Goal: Task Accomplishment & Management: Manage account settings

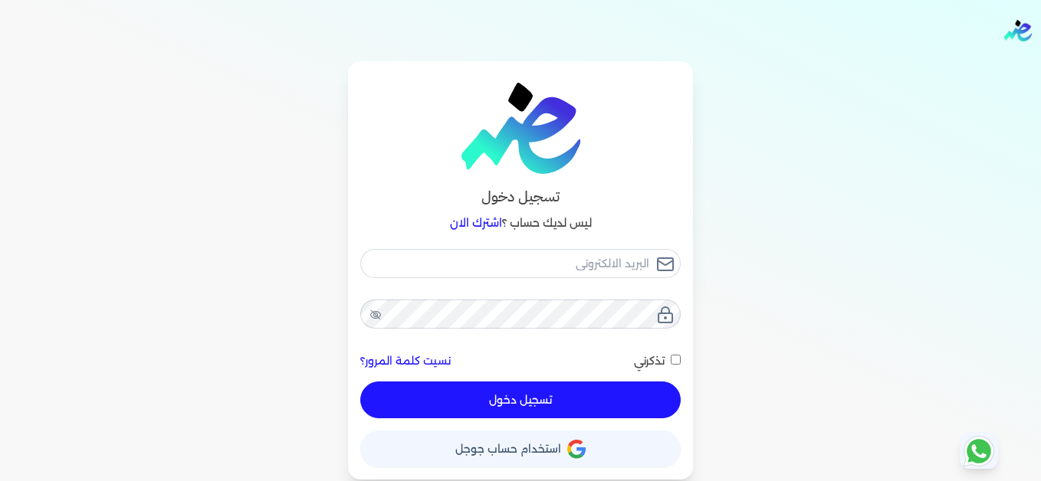
type input "[EMAIL_ADDRESS][DOMAIN_NAME]"
click at [628, 407] on button "تسجيل دخول" at bounding box center [520, 400] width 320 height 37
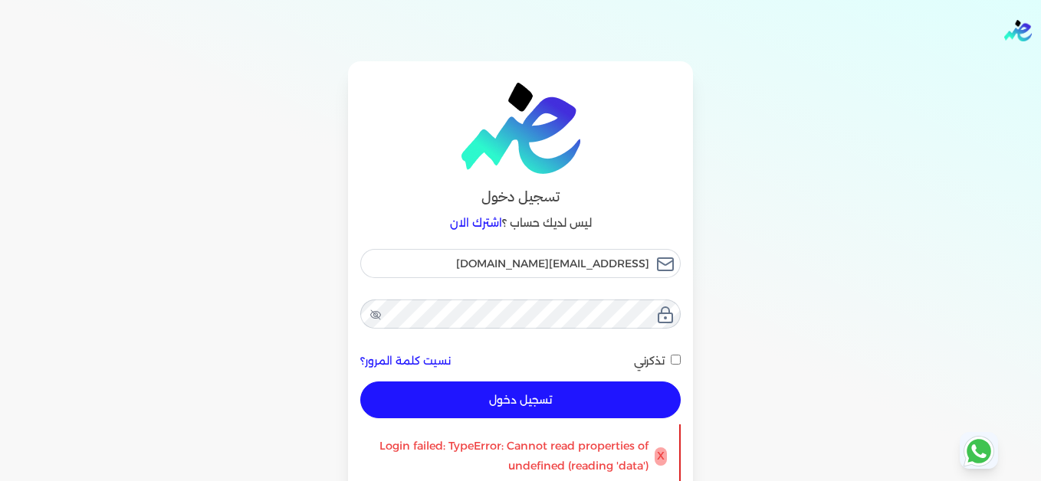
checkbox input "false"
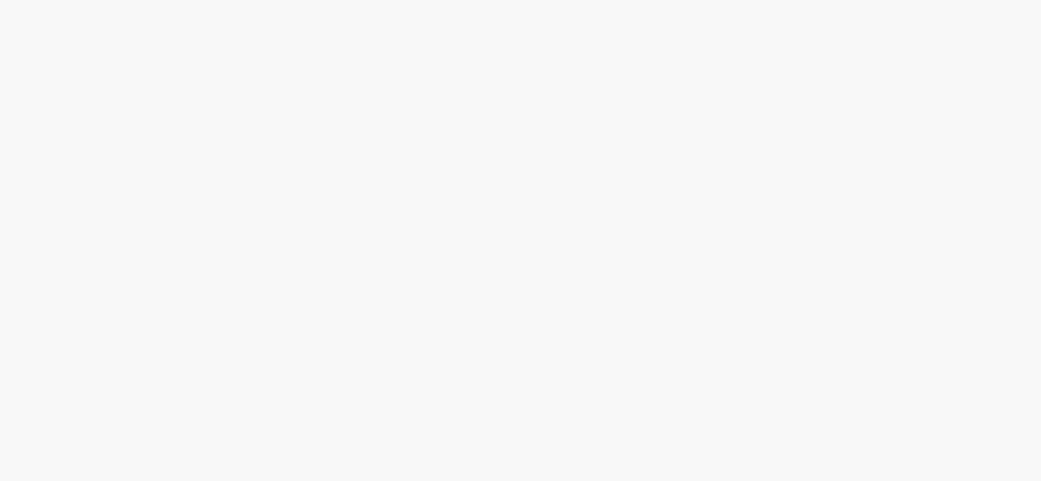
click at [870, 0] on html at bounding box center [520, 0] width 1041 height 0
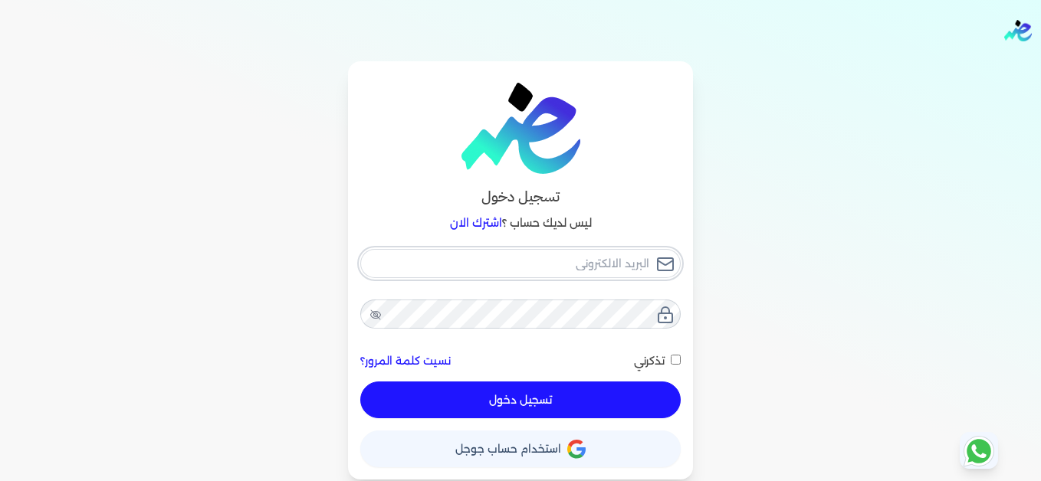
click at [619, 266] on input "email" at bounding box center [520, 263] width 320 height 29
type input "[EMAIL_ADDRESS][DOMAIN_NAME]"
click at [651, 410] on button "تسجيل دخول" at bounding box center [520, 400] width 320 height 37
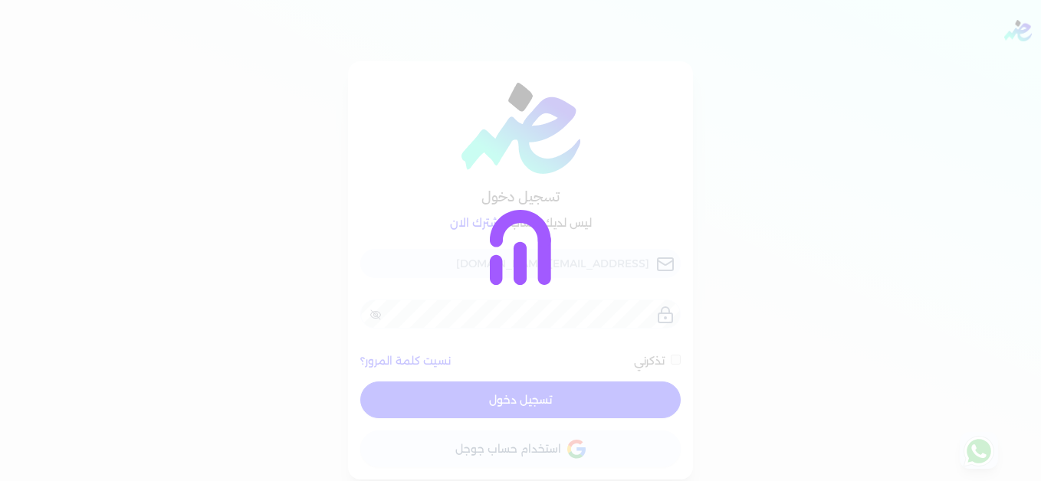
checkbox input "false"
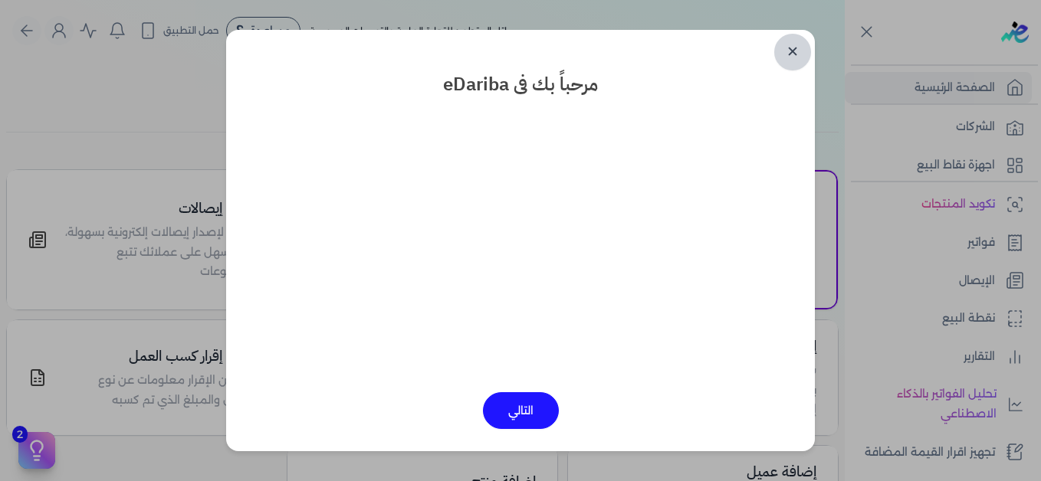
click at [791, 57] on link "✕" at bounding box center [792, 52] width 37 height 37
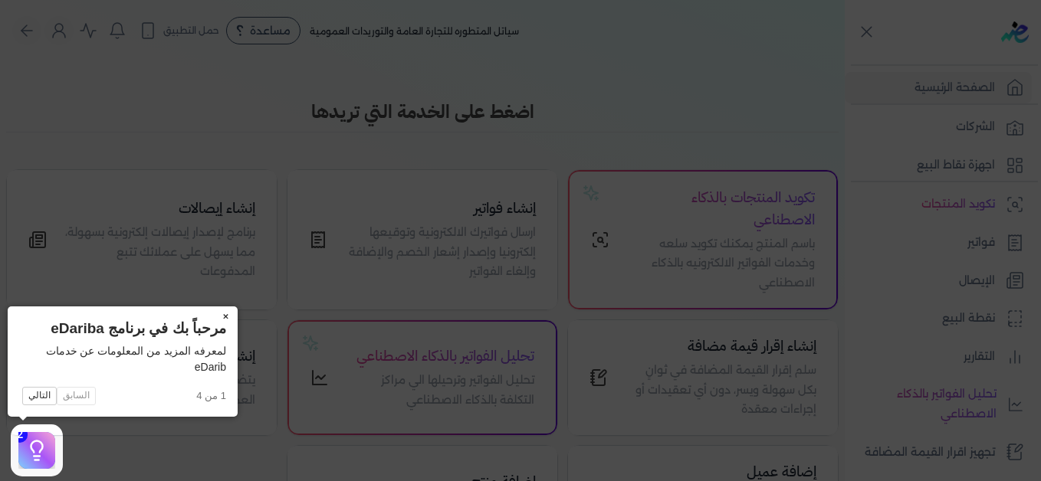
click at [226, 317] on button "×" at bounding box center [225, 317] width 25 height 21
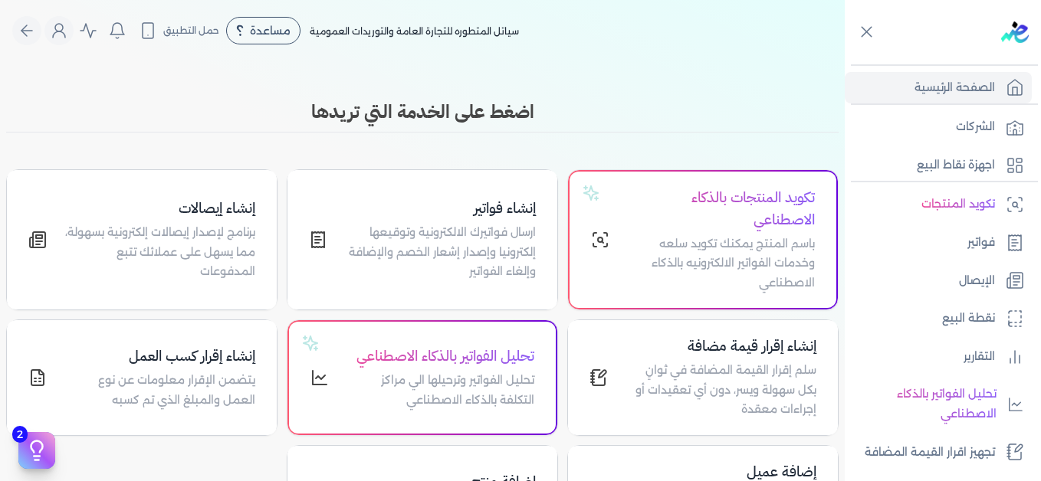
scroll to position [346, 0]
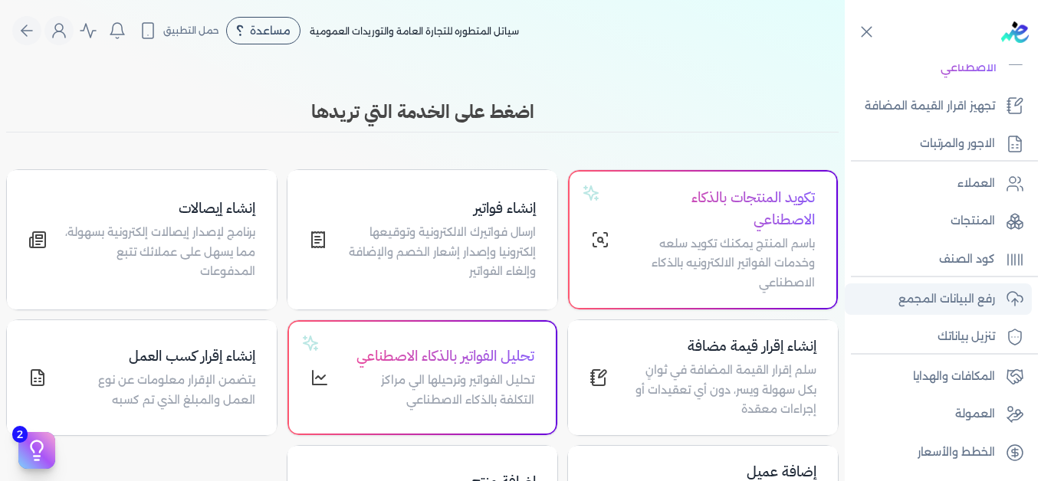
click at [941, 304] on p "رفع البيانات المجمع" at bounding box center [946, 300] width 97 height 20
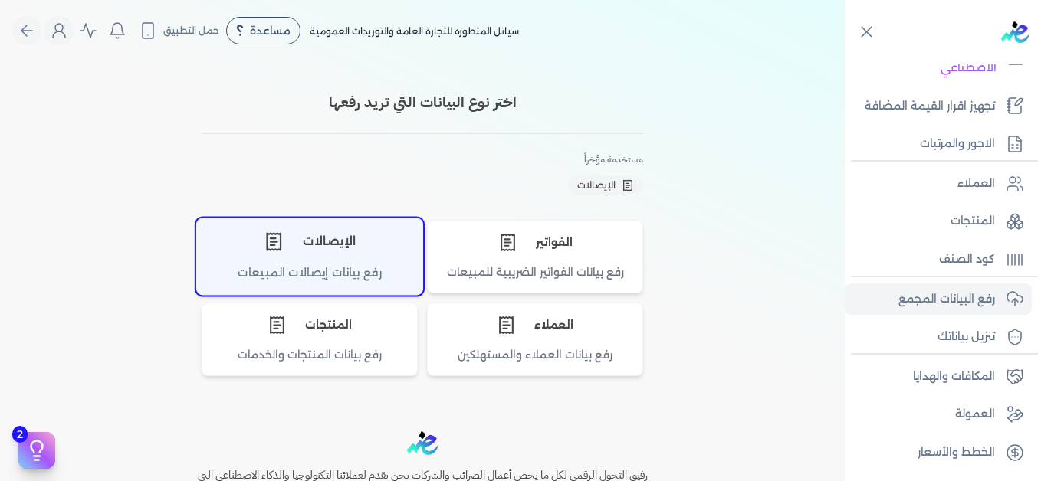
click at [301, 261] on div "الإيصالات" at bounding box center [309, 241] width 225 height 46
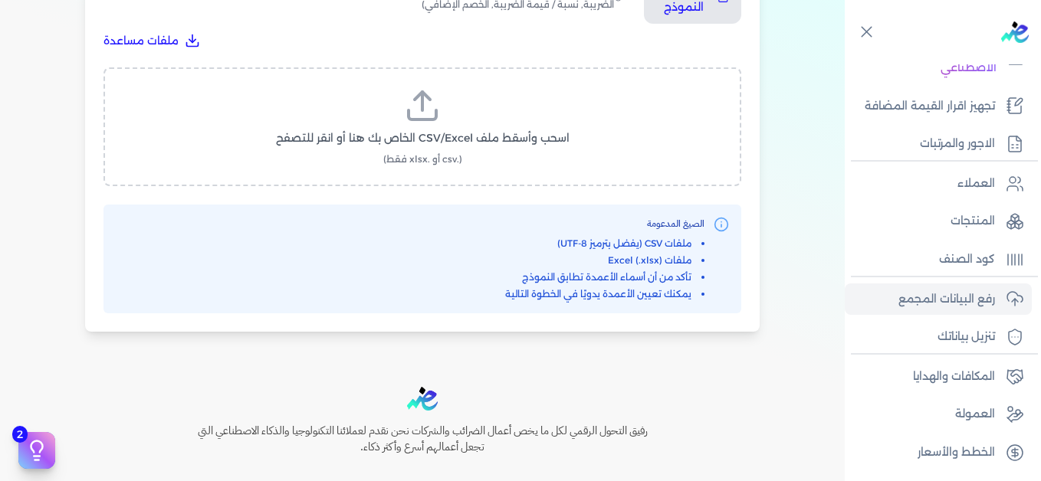
scroll to position [690, 0]
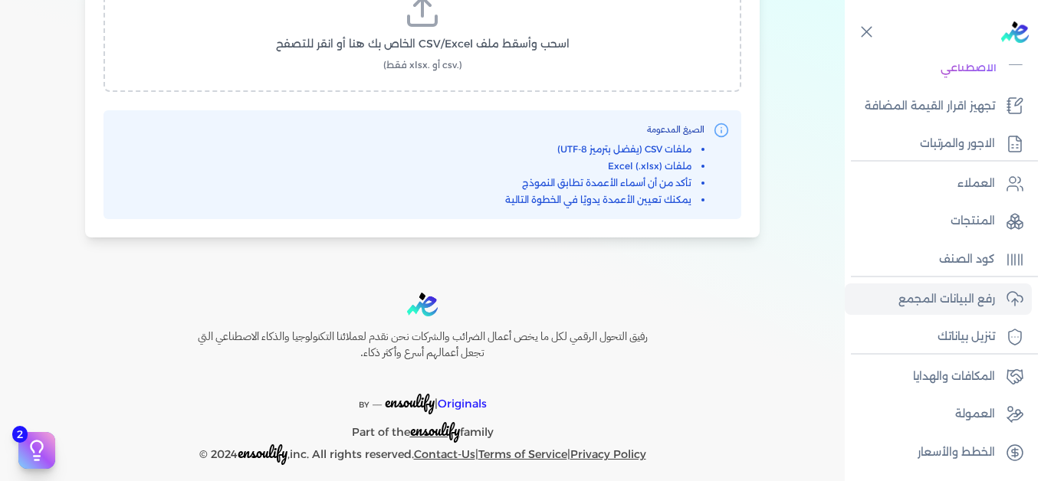
click at [449, 30] on label "اسحب وأسقط ملف CSV/Excel الخاص بك هنا أو انقر للتصفح (.csv أو .xlsx فقط)" at bounding box center [422, 32] width 598 height 79
click at [0, 0] on input "اسحب وأسقط ملف CSV/Excel الخاص بك هنا أو انقر للتصفح (.csv أو .xlsx فقط)" at bounding box center [0, 0] width 0 height 0
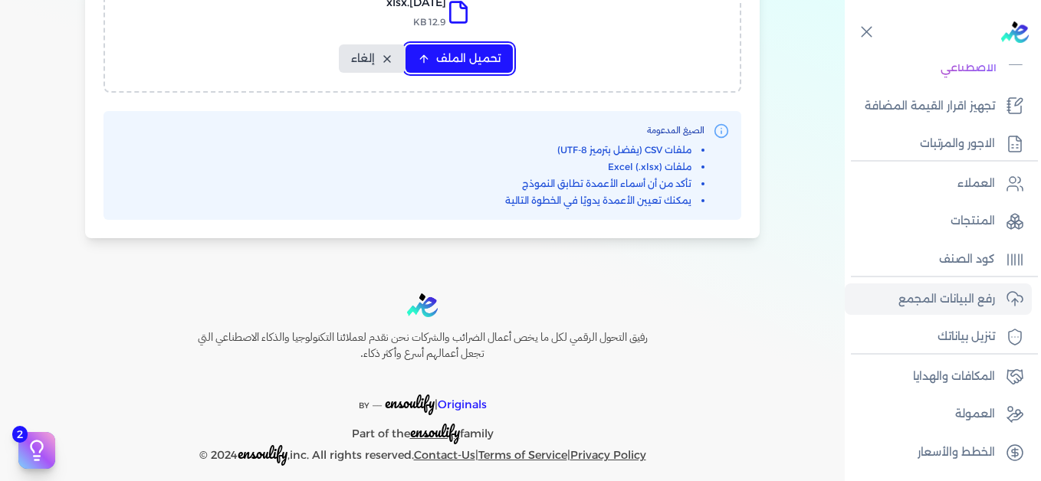
click at [456, 57] on span "تحميل الملف" at bounding box center [468, 59] width 64 height 16
select select "التاريخ"
select select "أسم العميل"
select select "نوع العميل"
select select "وصف البند"
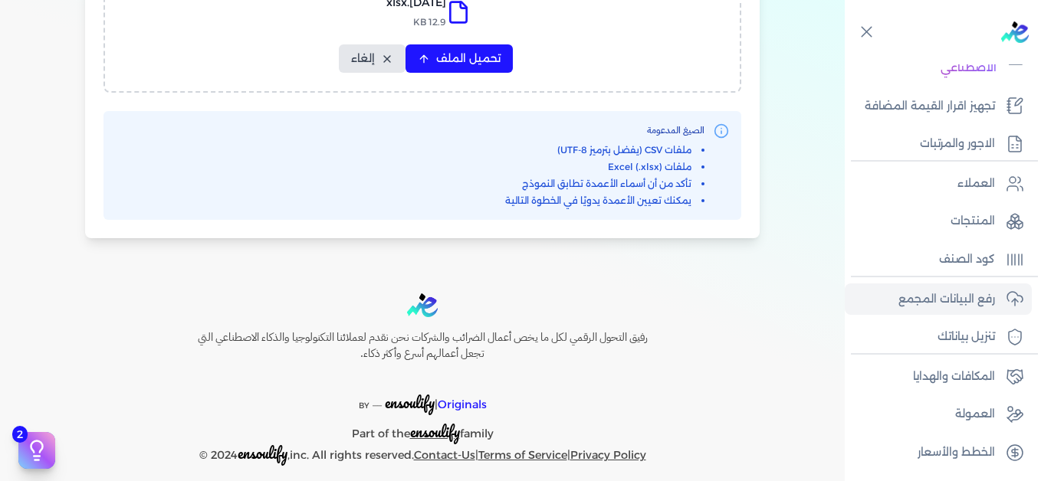
select select "السعر"
select select "الكمية"
select select "نوع الضريبة"
select select "نسبة / قيمة الضريبة"
select select "خصم اضافي"
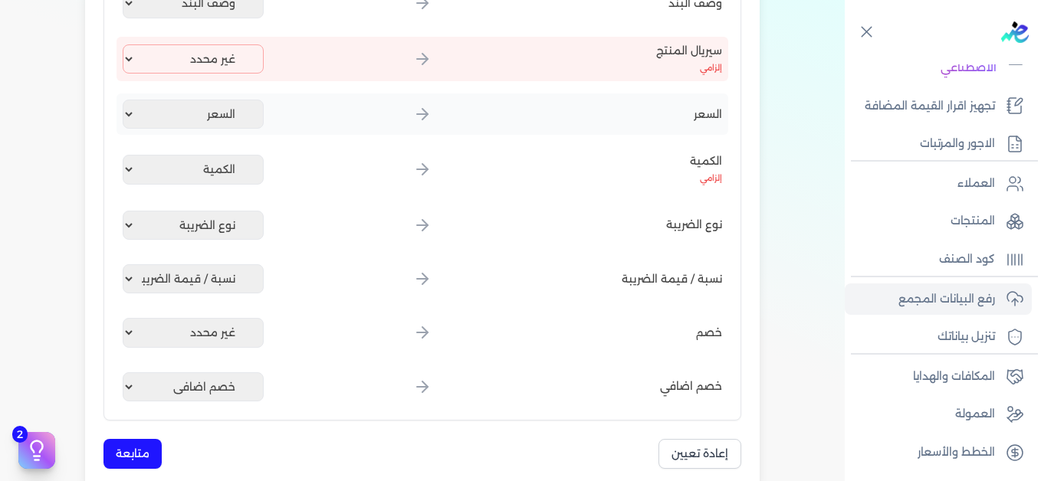
scroll to position [307, 0]
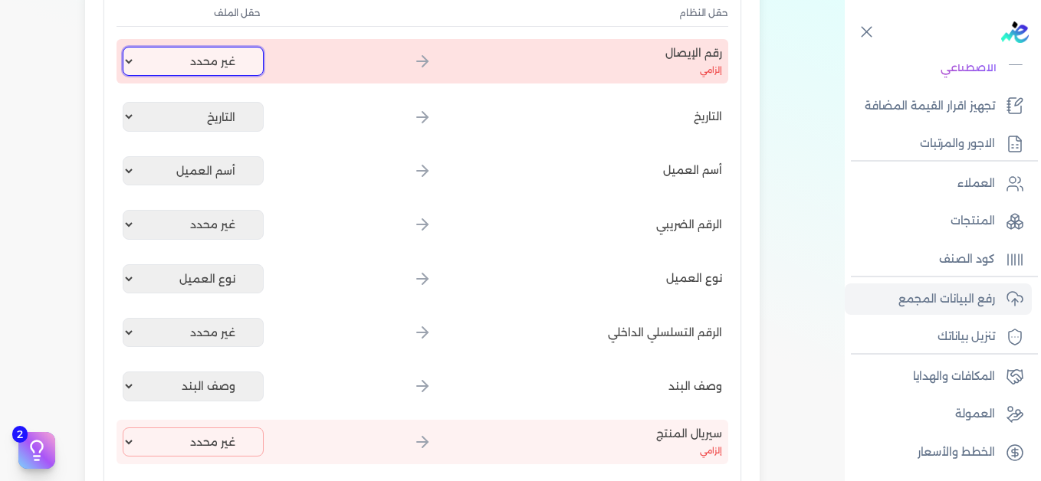
click at [232, 70] on select "غير محدد إيصال رقم التاريخ كود العميل بالمنشأة أسم العميل الرقم الضريبي للعميل …" at bounding box center [193, 61] width 141 height 29
select select "إيصال رقم"
click at [126, 47] on select "غير محدد إيصال رقم التاريخ كود العميل بالمنشأة أسم العميل الرقم الضريبي للعميل …" at bounding box center [193, 61] width 141 height 29
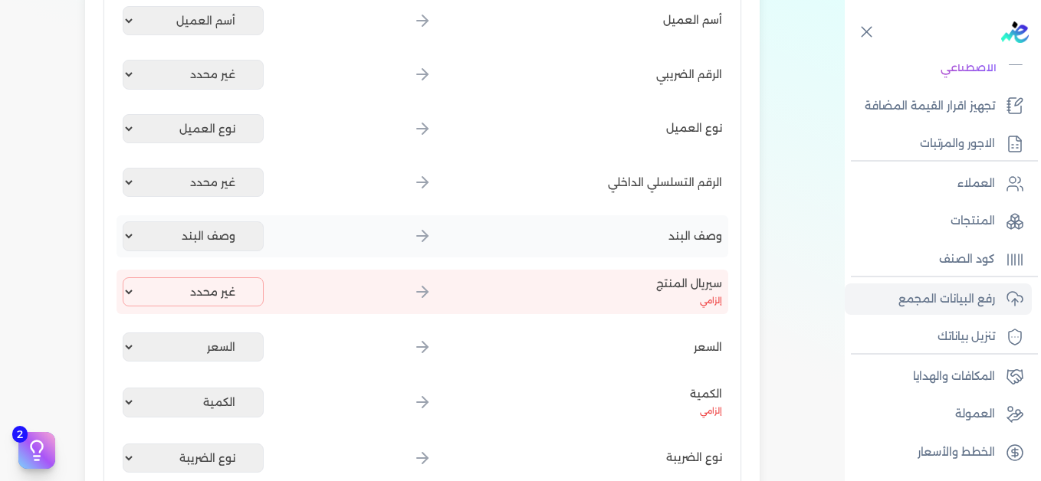
scroll to position [460, 0]
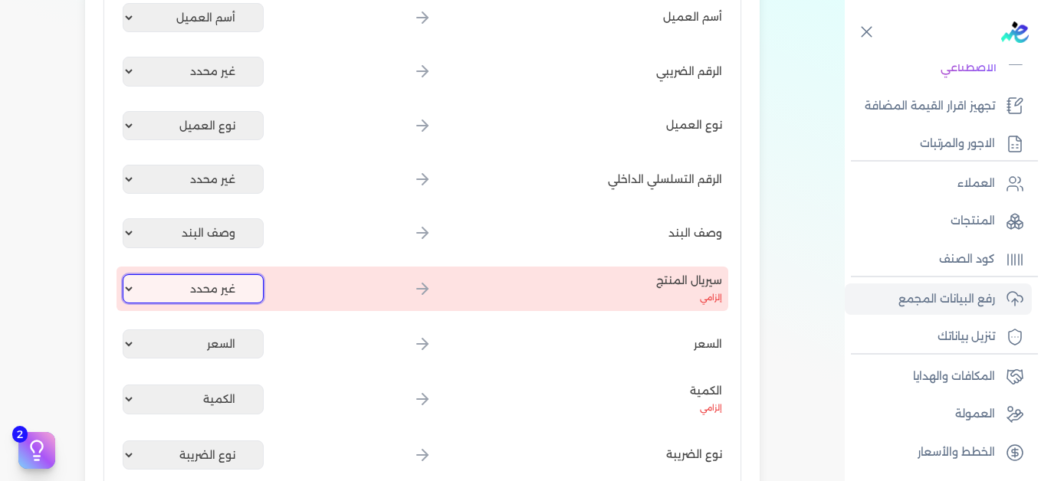
click at [228, 283] on select "غير محدد إيصال رقم التاريخ كود العميل بالمنشأة أسم العميل الرقم الضريبي للعميل …" at bounding box center [193, 288] width 141 height 29
select select "كود المنتج الداخلي"
click at [126, 274] on select "غير محدد إيصال رقم التاريخ كود العميل بالمنشأة أسم العميل الرقم الضريبي للعميل …" at bounding box center [193, 288] width 141 height 29
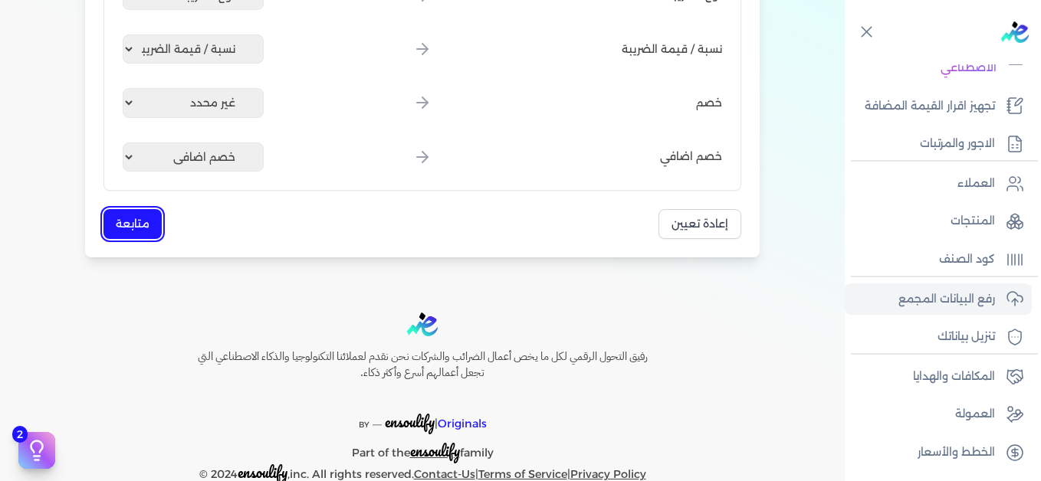
drag, startPoint x: 153, startPoint y: 227, endPoint x: 175, endPoint y: 227, distance: 22.2
click at [152, 227] on button "متابعة" at bounding box center [132, 224] width 58 height 30
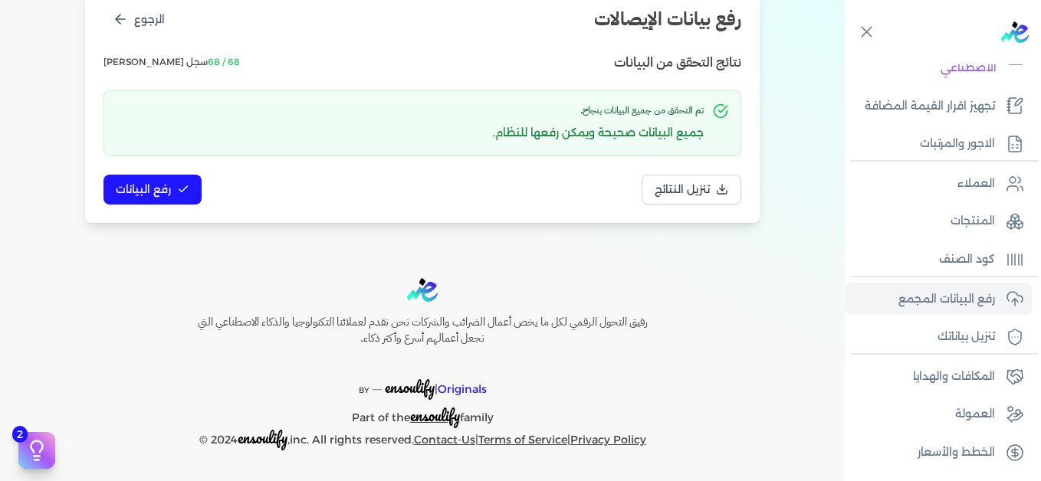
scroll to position [209, 0]
click at [183, 195] on icon at bounding box center [183, 189] width 12 height 12
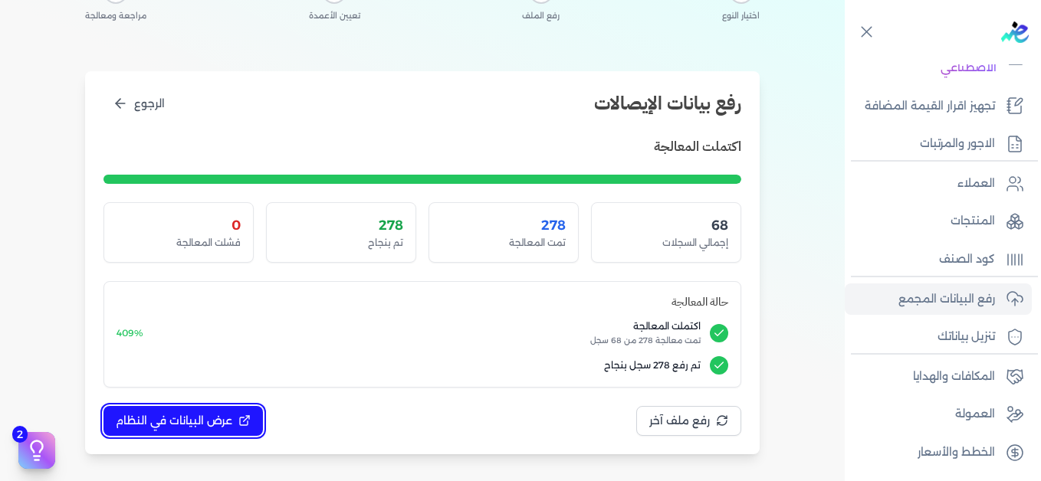
click at [227, 415] on span "عرض البيانات في النظام" at bounding box center [174, 421] width 117 height 16
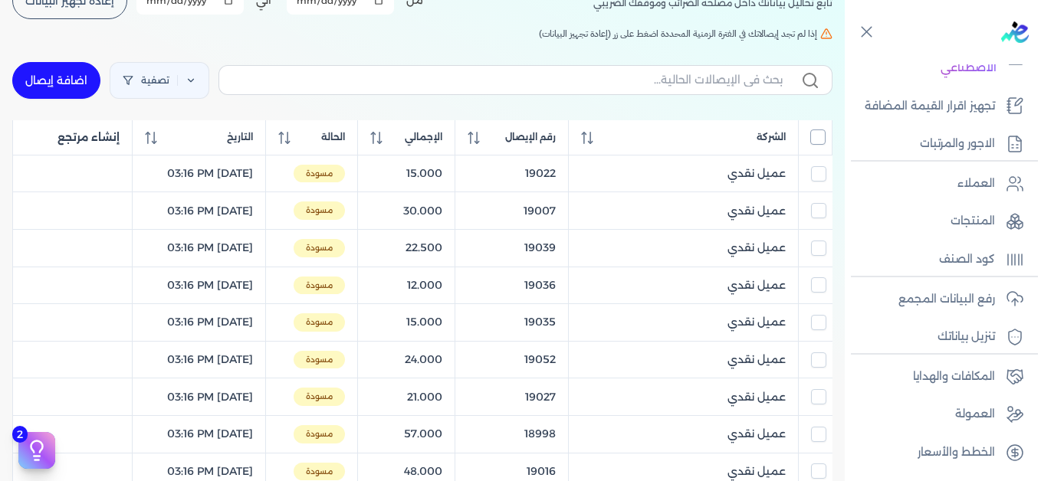
click at [814, 139] on input "All items unselected" at bounding box center [817, 137] width 15 height 15
checkbox input "true"
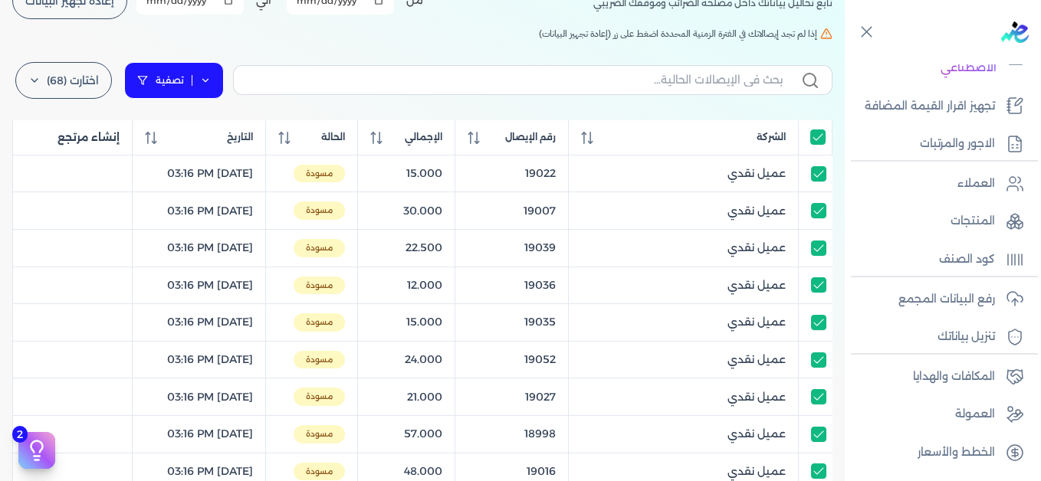
click at [211, 77] on icon at bounding box center [205, 80] width 11 height 11
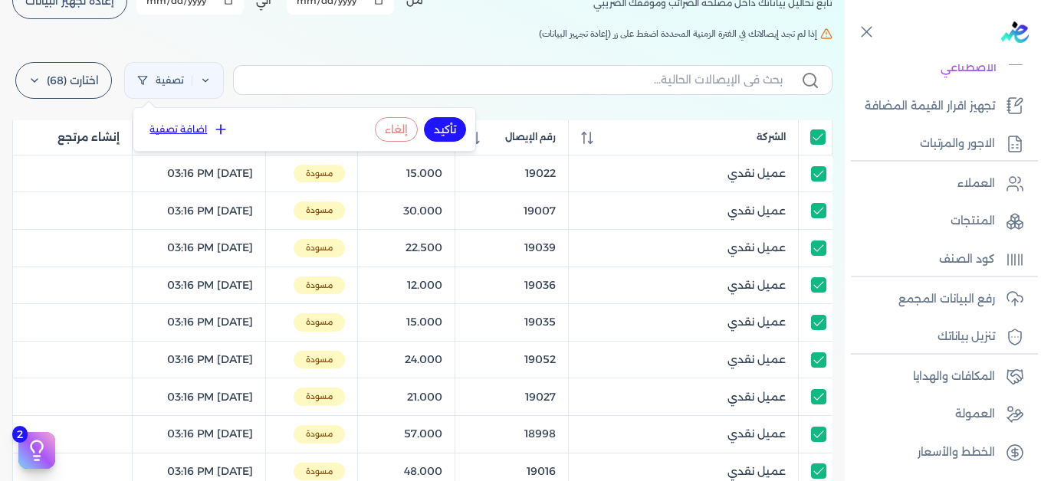
click at [211, 126] on button "اضافة تصفية" at bounding box center [189, 129] width 93 height 18
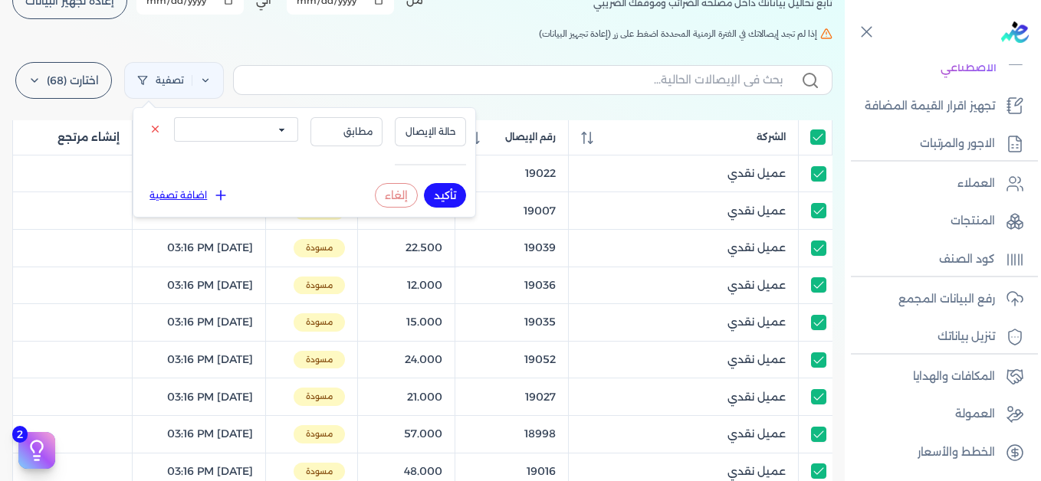
click at [222, 136] on select "الكل مقبولة غير مقبولة يتم مراجعتها ملغية مرفوضة مسودة" at bounding box center [236, 129] width 124 height 25
select select "draft"
click at [174, 117] on select "الكل مقبولة غير مقبولة يتم مراجعتها ملغية مرفوضة مسودة" at bounding box center [236, 129] width 124 height 25
click at [444, 195] on button "تأكيد" at bounding box center [445, 195] width 42 height 25
click at [387, 31] on h5 "إذا لم تجد إيصالاتك في الفترة الزمنية المحددة اضغط على زر (إعادة تجهيز البيانات)" at bounding box center [422, 34] width 820 height 14
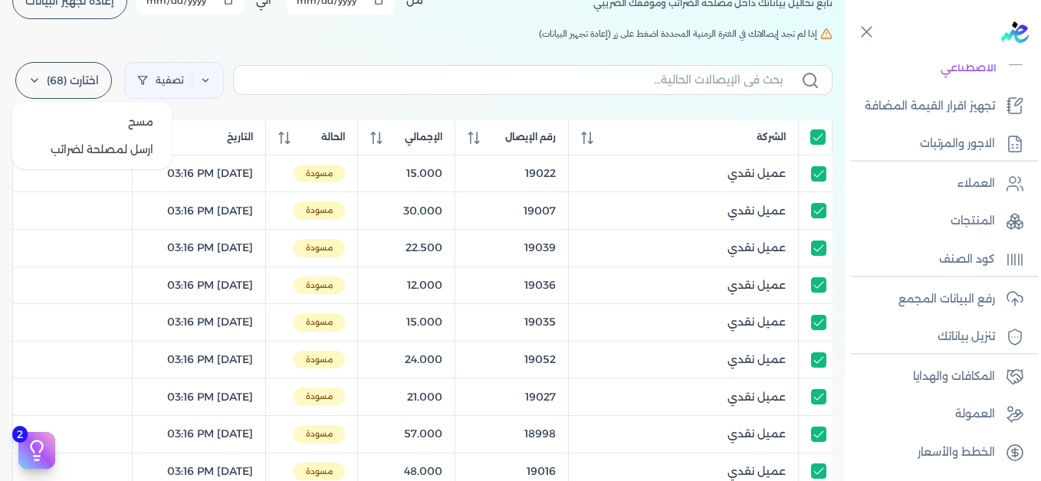
click at [39, 90] on label "اختارت (68)" at bounding box center [63, 80] width 97 height 37
click at [136, 147] on button "ارسل لمصلحة لضرائب" at bounding box center [91, 150] width 147 height 28
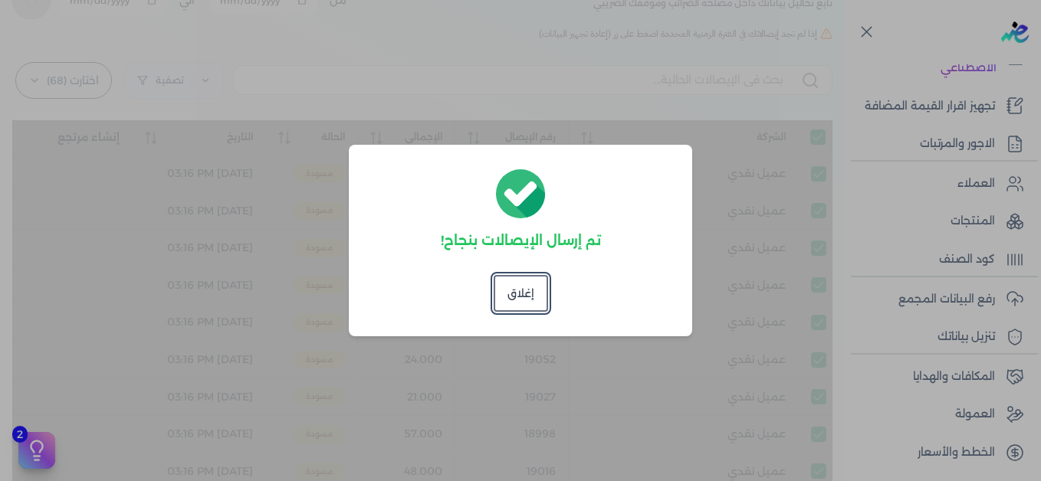
checkbox input "true"
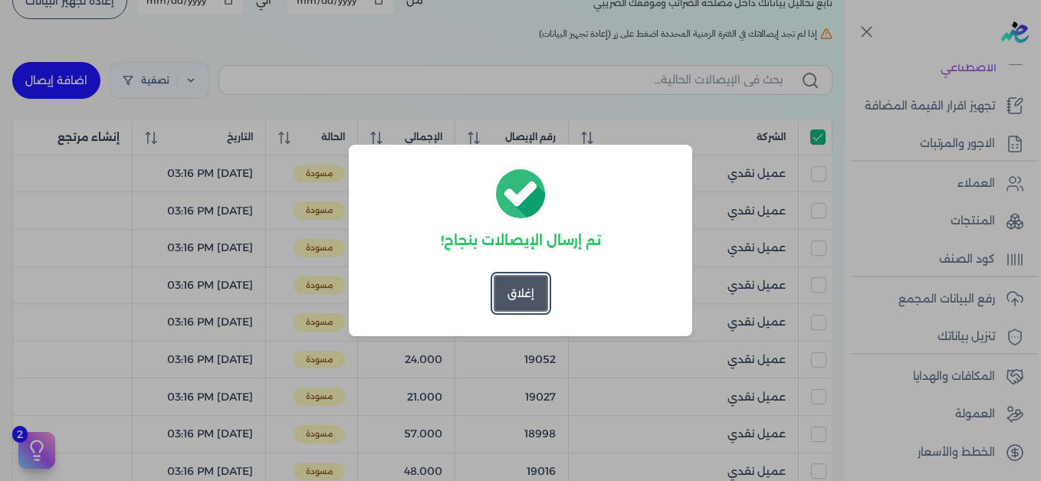
click at [533, 286] on button "إغلاق" at bounding box center [521, 293] width 54 height 37
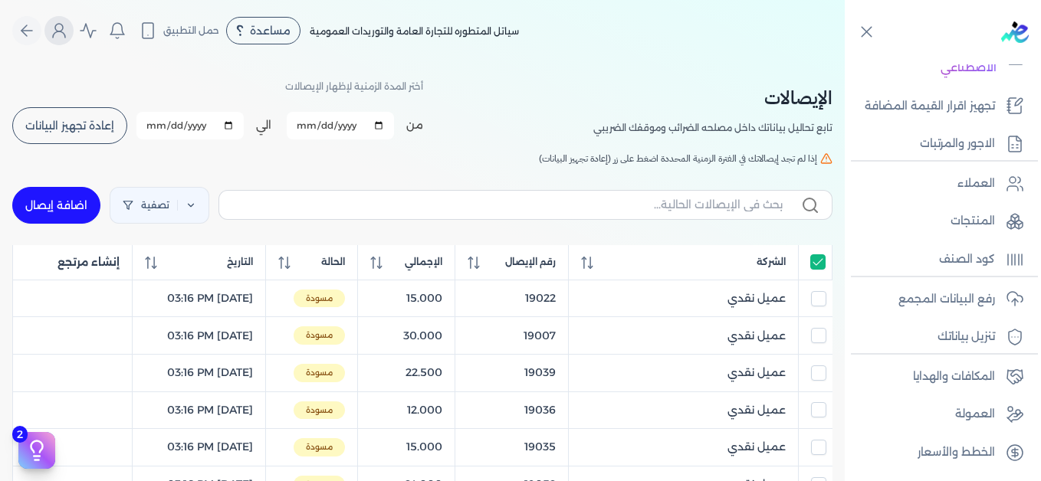
click at [65, 41] on button "Global" at bounding box center [58, 30] width 29 height 29
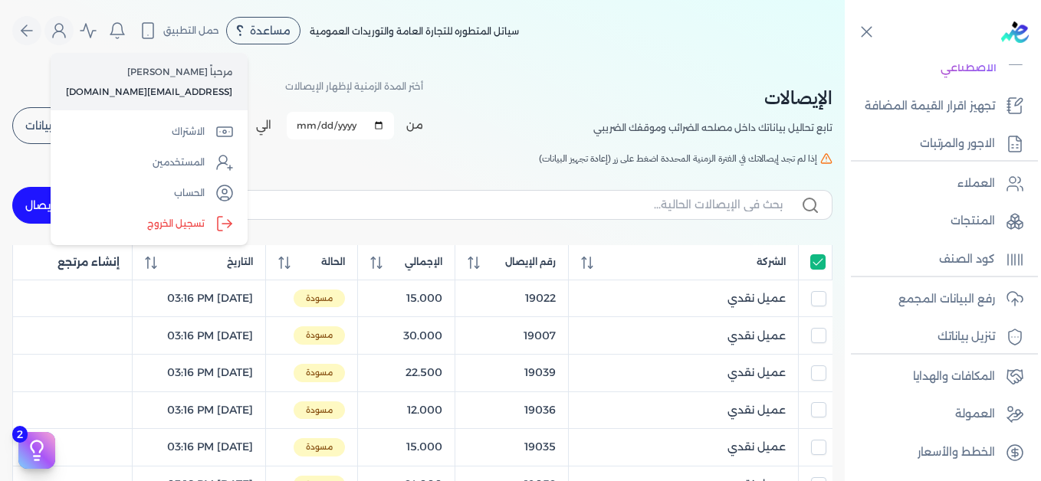
click at [215, 227] on icon "Global" at bounding box center [224, 224] width 18 height 18
click at [845, 61] on input "Close" at bounding box center [845, 61] width 0 height 0
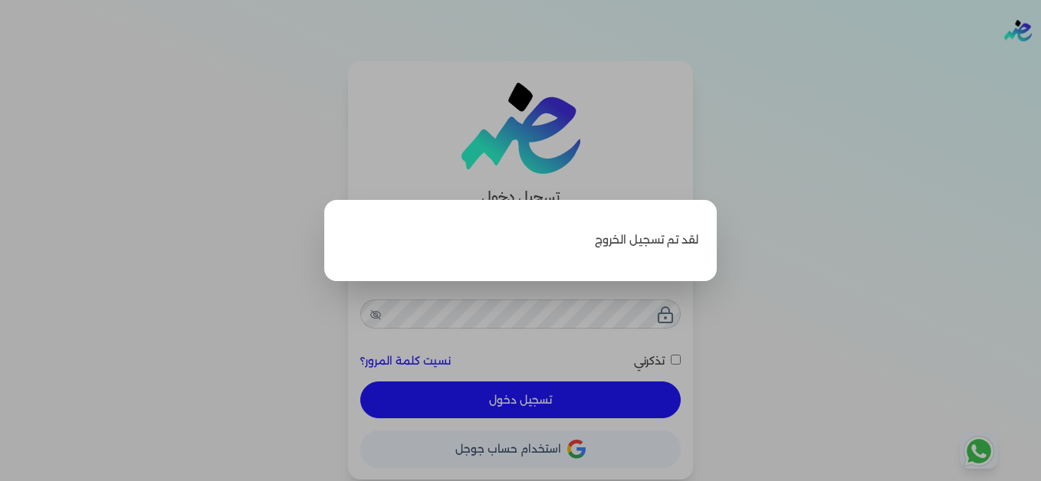
click at [761, 145] on label "Close" at bounding box center [520, 240] width 1041 height 481
click at [1040, 61] on input "Close" at bounding box center [1041, 61] width 0 height 0
